Goal: Task Accomplishment & Management: Manage account settings

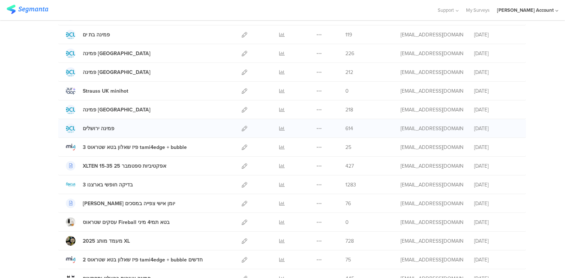
scroll to position [176, 0]
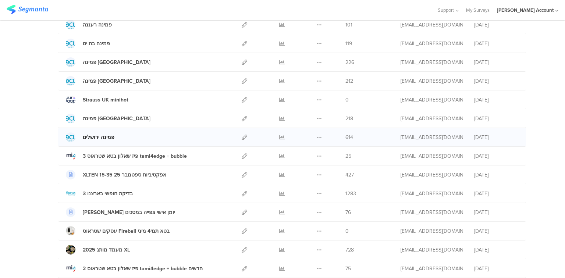
click at [67, 133] on div at bounding box center [71, 137] width 10 height 10
click at [242, 60] on icon at bounding box center [245, 63] width 6 height 6
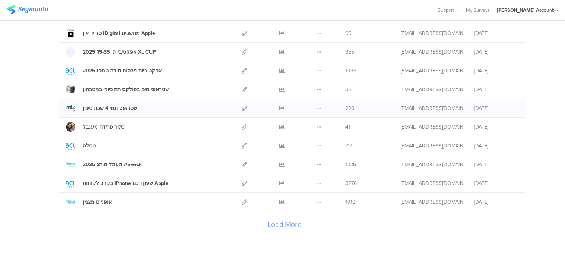
scroll to position [831, 0]
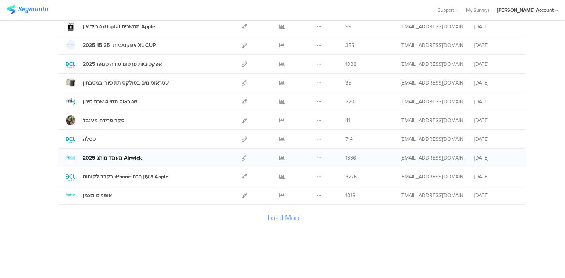
click at [68, 153] on div at bounding box center [71, 158] width 10 height 10
click at [244, 155] on icon at bounding box center [245, 158] width 6 height 6
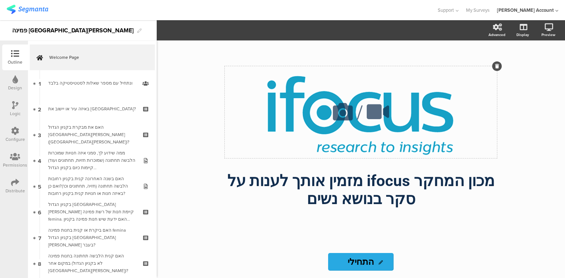
click at [343, 115] on icon at bounding box center [342, 111] width 25 height 25
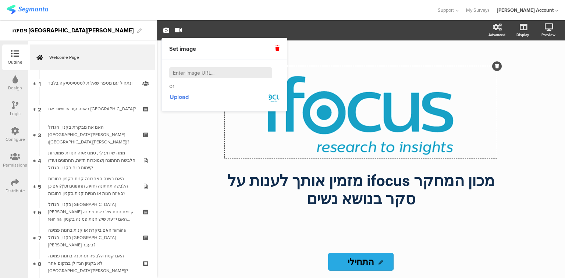
click at [276, 97] on img at bounding box center [273, 97] width 11 height 11
click at [186, 96] on span "Upload" at bounding box center [179, 97] width 19 height 8
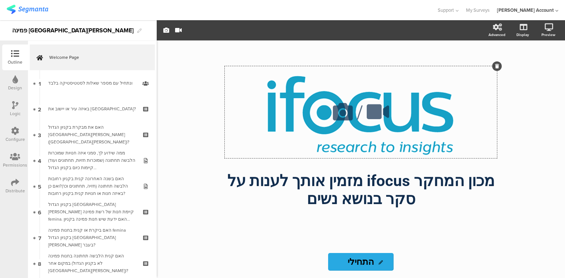
drag, startPoint x: 334, startPoint y: 121, endPoint x: 269, endPoint y: 88, distance: 73.0
click at [269, 88] on div "/" at bounding box center [361, 112] width 272 height 92
click at [344, 115] on icon at bounding box center [342, 111] width 25 height 25
click at [268, 93] on div "/" at bounding box center [361, 112] width 272 height 92
click at [164, 33] on icon "button" at bounding box center [166, 30] width 6 height 6
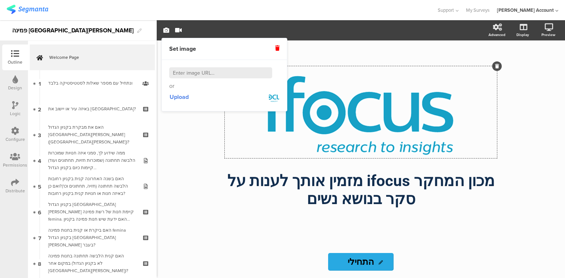
click at [182, 72] on input at bounding box center [220, 72] width 103 height 11
click at [270, 97] on img at bounding box center [273, 97] width 11 height 11
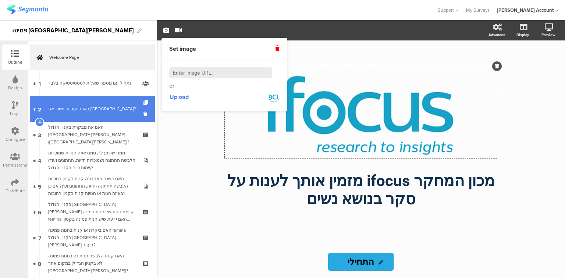
click at [113, 108] on div "באיזה עיר או יישוב את גרה?" at bounding box center [92, 108] width 88 height 7
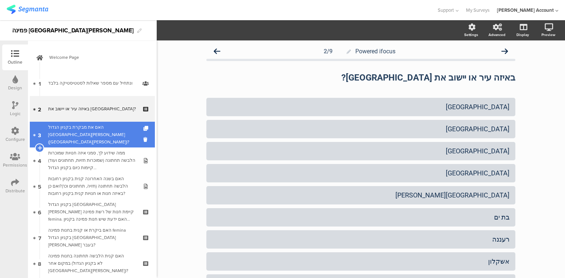
click at [83, 126] on link "3 האם את מבקרת בקניון הגדול פתח תקווה (קניון אובנת)?" at bounding box center [92, 135] width 125 height 26
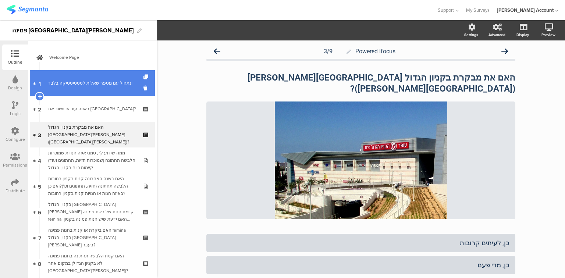
click at [89, 90] on link "1 ונתחיל עם מספר שאלות לסטטיסטיקה בלבד﻿﻿" at bounding box center [92, 83] width 125 height 26
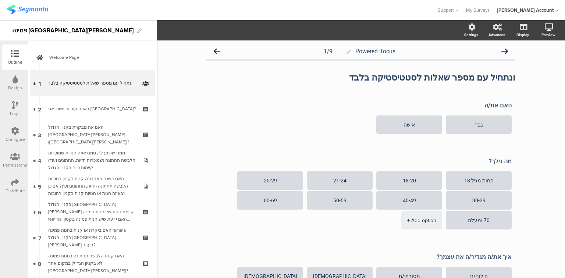
click at [15, 56] on icon at bounding box center [15, 54] width 8 height 8
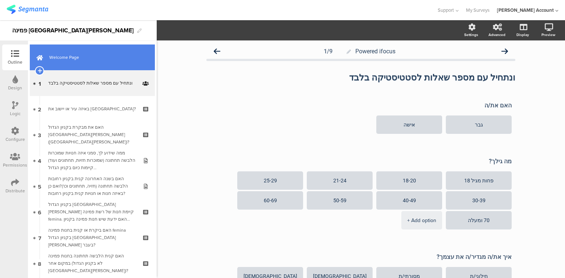
click at [60, 61] on link "Welcome Page" at bounding box center [92, 57] width 125 height 26
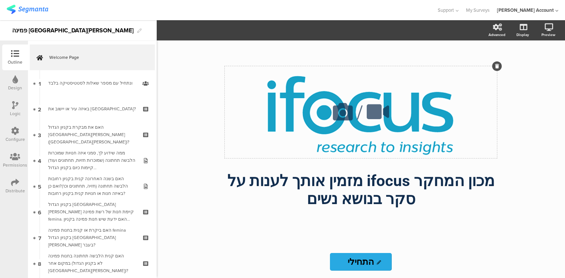
click at [285, 112] on div "/" at bounding box center [361, 112] width 272 height 92
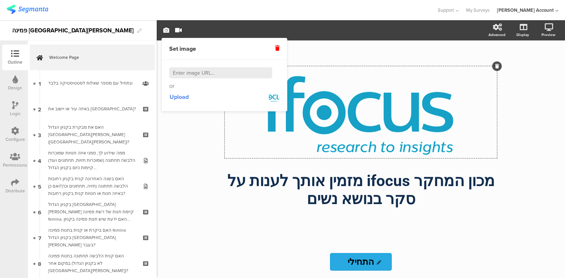
click at [209, 72] on input at bounding box center [220, 72] width 103 height 11
click at [176, 93] on span "Upload" at bounding box center [179, 97] width 19 height 8
click at [519, 67] on div "/ מכון המחקר ifocus מזמין אותך לענות על סקר בנושא נשים מכון המחקר ifocus מזמין …" at bounding box center [361, 159] width 408 height 238
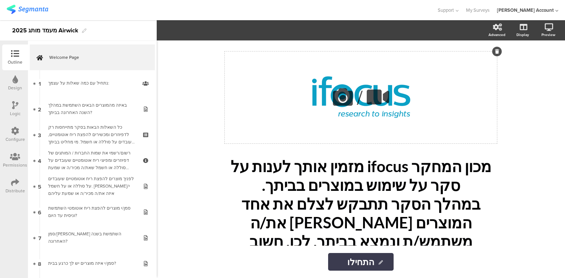
click at [344, 97] on icon at bounding box center [342, 97] width 25 height 25
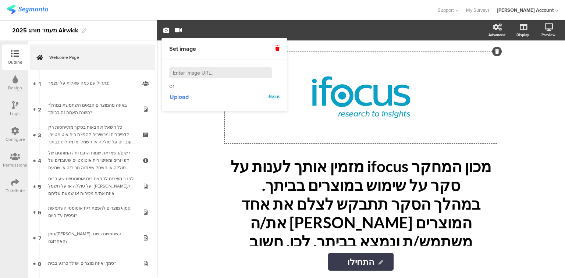
click at [273, 97] on img at bounding box center [273, 97] width 11 height 11
click at [187, 95] on span "Upload" at bounding box center [179, 97] width 19 height 8
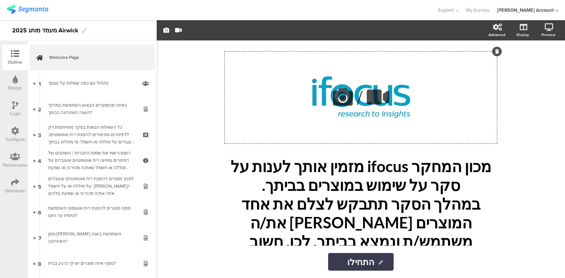
drag, startPoint x: 332, startPoint y: 72, endPoint x: 353, endPoint y: 69, distance: 21.1
click at [353, 69] on div "/" at bounding box center [361, 97] width 272 height 92
click at [165, 29] on icon "button" at bounding box center [166, 30] width 6 height 6
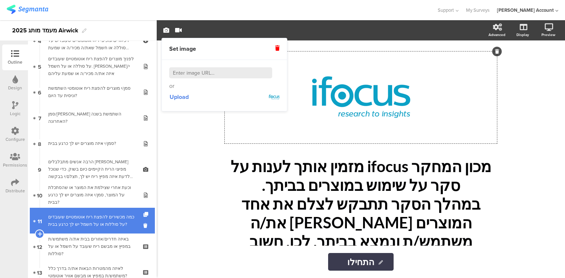
scroll to position [132, 0]
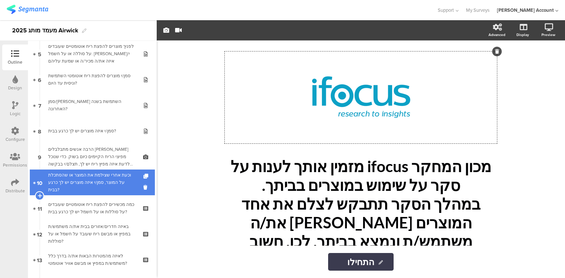
click at [83, 181] on div "וכעת אחרי שצילמת את המוצר או שהסתכלת על המוצר, סמן/י איזה מוצרים יש לך כרגע בבי…" at bounding box center [92, 182] width 88 height 22
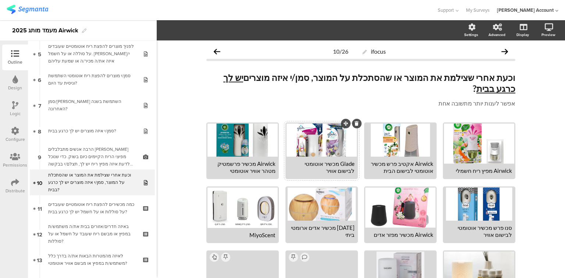
click at [332, 127] on div at bounding box center [321, 140] width 70 height 33
click at [179, 29] on icon "button" at bounding box center [182, 30] width 6 height 6
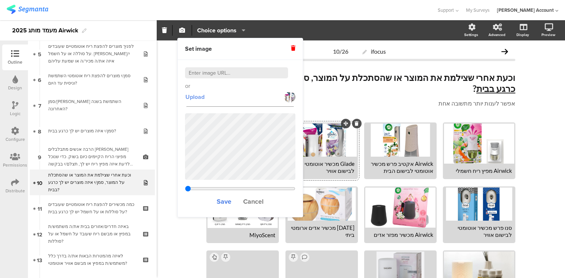
type input "1.00233005934111"
click at [228, 202] on span "Save" at bounding box center [224, 202] width 15 height 10
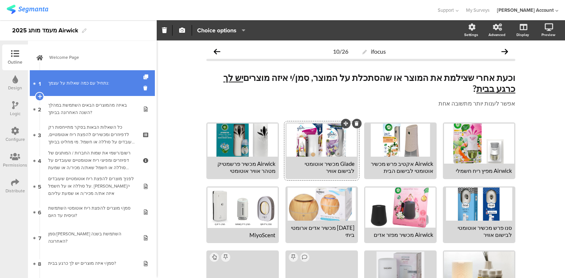
click at [101, 79] on link "1 נתחיל עם כמה שאלות על עצמך:" at bounding box center [92, 83] width 125 height 26
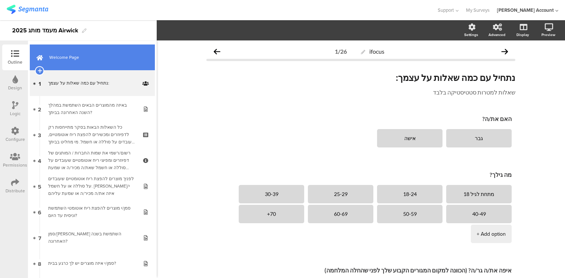
click at [93, 54] on span "Welcome Page" at bounding box center [96, 57] width 94 height 7
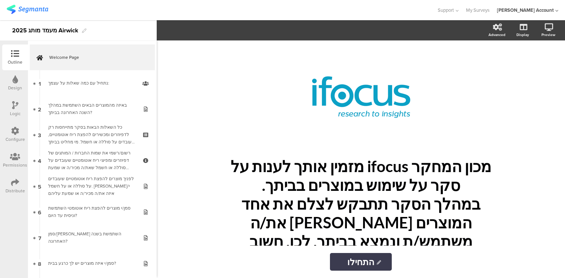
click at [326, 120] on div "/" at bounding box center [361, 97] width 272 height 92
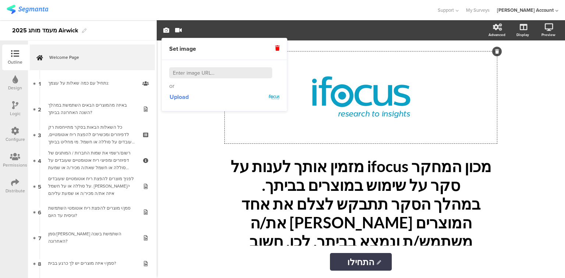
click at [518, 139] on div "/ מכון המחקר ifocus מזמין אותך לענות על סקר על שימוש במוצרים בביתך. במהלך הסקר …" at bounding box center [361, 159] width 408 height 238
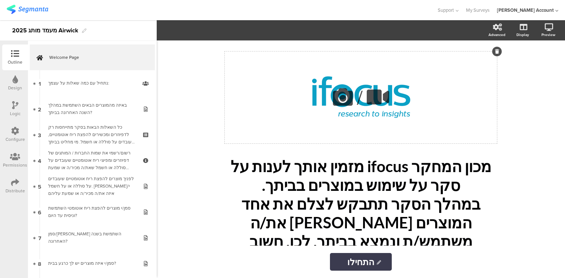
click at [331, 98] on div "/" at bounding box center [361, 97] width 272 height 92
